Goal: Task Accomplishment & Management: Complete application form

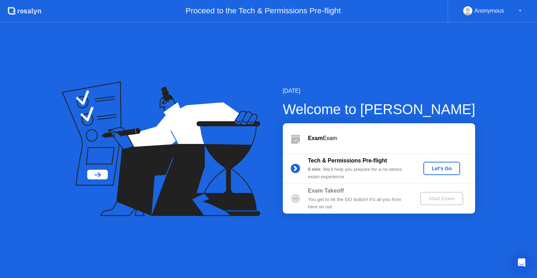
click at [325, 133] on div "Exam Exam" at bounding box center [379, 138] width 192 height 30
click at [324, 140] on div "Exam Exam" at bounding box center [391, 138] width 167 height 8
click at [443, 165] on div "Let's Go" at bounding box center [441, 168] width 31 height 6
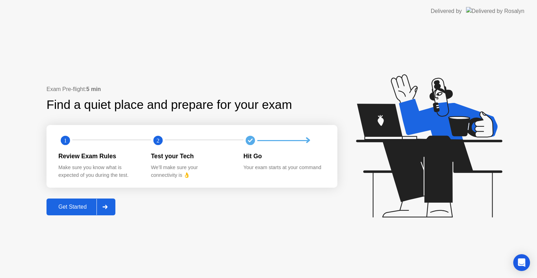
click at [110, 209] on div at bounding box center [105, 207] width 17 height 16
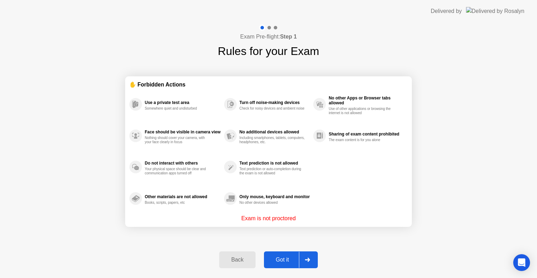
click at [280, 260] on div "Got it" at bounding box center [282, 259] width 33 height 6
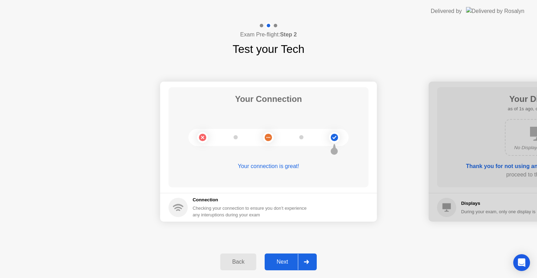
click at [280, 260] on div "Next" at bounding box center [282, 261] width 31 height 6
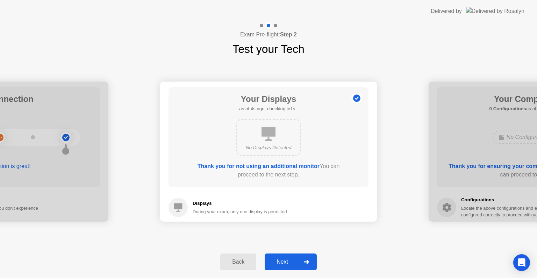
click at [278, 140] on div "No Displays Detected" at bounding box center [268, 137] width 64 height 37
click at [290, 258] on div "Next" at bounding box center [282, 261] width 31 height 6
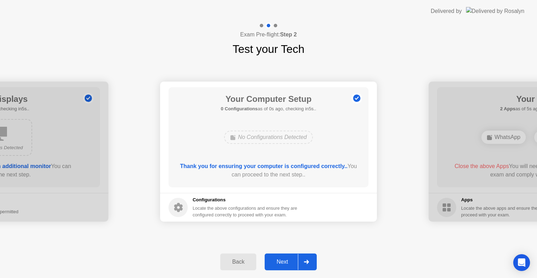
click at [290, 258] on div "Next" at bounding box center [282, 261] width 31 height 6
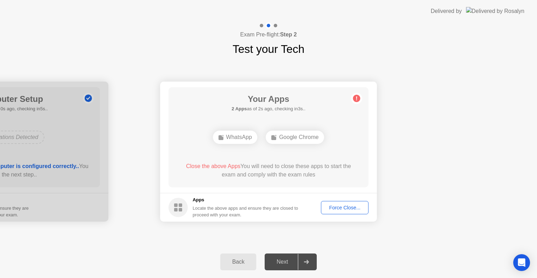
click at [290, 258] on div "Next" at bounding box center [282, 261] width 31 height 6
click at [313, 265] on div at bounding box center [306, 262] width 17 height 16
click at [357, 209] on div "Force Close..." at bounding box center [344, 208] width 43 height 6
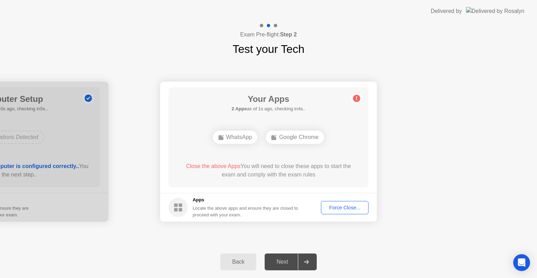
click at [285, 263] on div "Next" at bounding box center [282, 261] width 31 height 6
click at [360, 100] on icon at bounding box center [356, 98] width 11 height 11
click at [520, 266] on div "Open Intercom Messenger" at bounding box center [522, 262] width 19 height 19
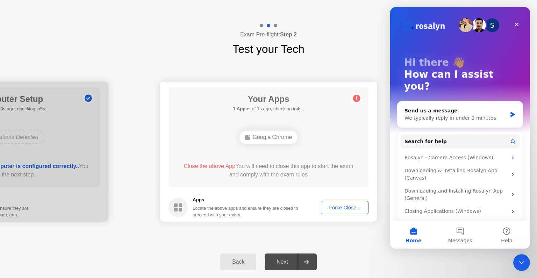
click at [520, 266] on div "Close Intercom Messenger" at bounding box center [521, 262] width 17 height 17
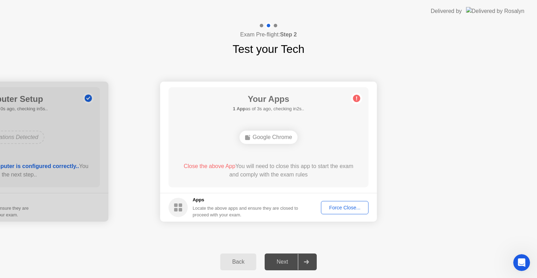
click at [287, 261] on div "Next" at bounding box center [282, 261] width 31 height 6
click at [345, 205] on div "Force Close..." at bounding box center [344, 208] width 43 height 6
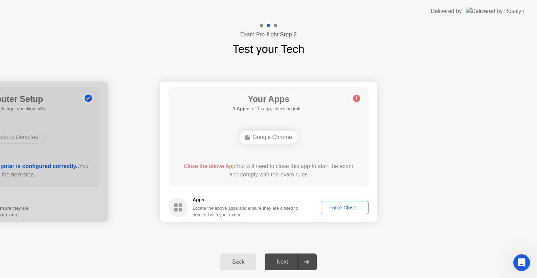
click at [341, 205] on div "Force Close..." at bounding box center [344, 208] width 43 height 6
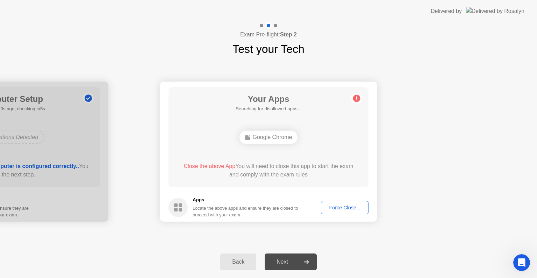
drag, startPoint x: 287, startPoint y: 260, endPoint x: 287, endPoint y: 269, distance: 8.4
click at [287, 269] on div "Exam Pre-flight: Step 2 Test your Tech Your Connection Your connection is great…" at bounding box center [268, 149] width 537 height 255
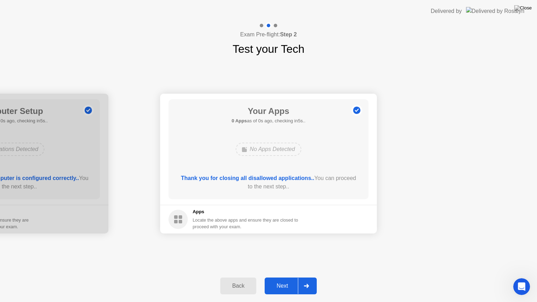
click at [287, 269] on div "Your Connection Your connection is great! Connection Checking your connection t…" at bounding box center [268, 163] width 537 height 213
click at [284, 277] on div "Next" at bounding box center [282, 286] width 31 height 6
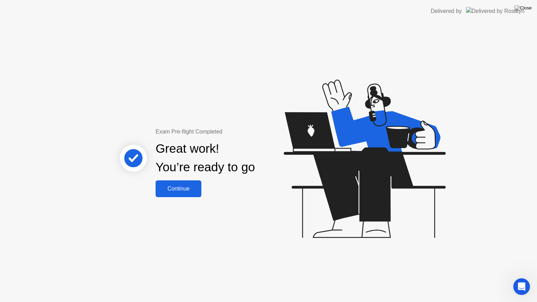
click at [171, 186] on div "Continue" at bounding box center [179, 189] width 42 height 6
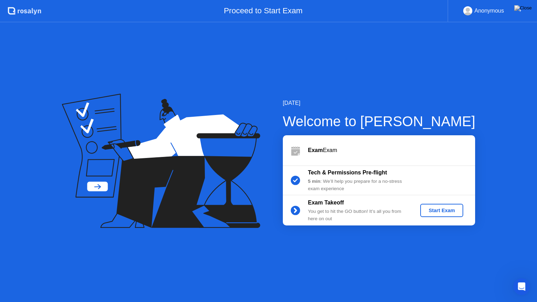
click at [443, 211] on div "Start Exam" at bounding box center [441, 211] width 37 height 6
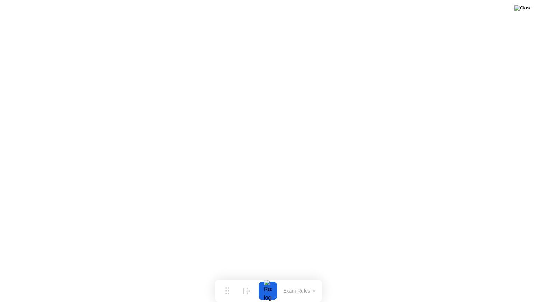
click at [529, 11] on img at bounding box center [522, 8] width 17 height 6
click at [528, 9] on img at bounding box center [522, 8] width 17 height 6
click at [271, 277] on div at bounding box center [267, 291] width 15 height 18
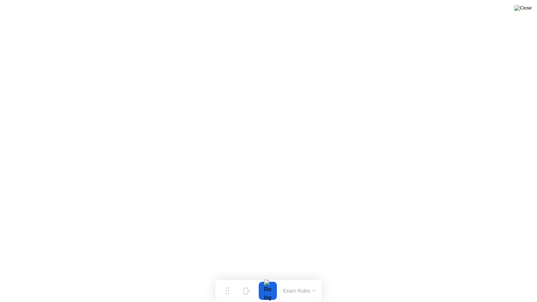
click at [530, 11] on img at bounding box center [522, 8] width 17 height 6
